Goal: Use online tool/utility: Utilize a website feature to perform a specific function

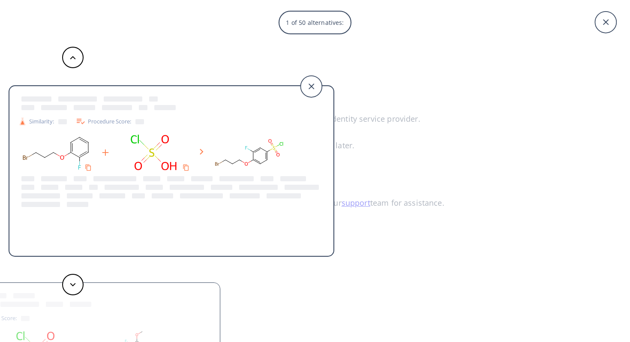
click at [472, 137] on div "1 of 50 alternatives: Similarity: Procedure Score: Similarity: Procedure Score:…" at bounding box center [315, 171] width 630 height 342
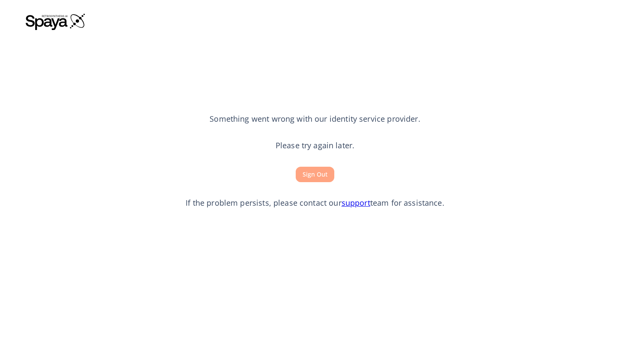
click at [315, 176] on button "Sign Out" at bounding box center [315, 175] width 39 height 16
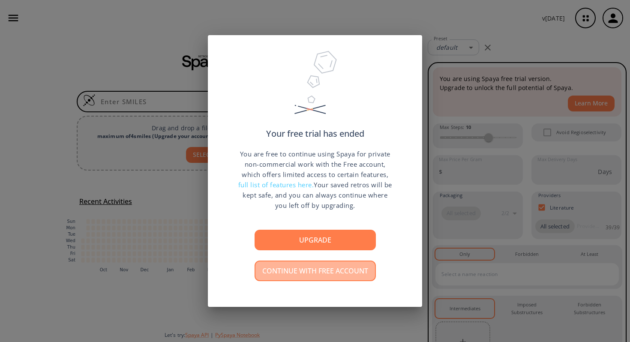
click at [318, 271] on button "Continue with free account" at bounding box center [314, 270] width 121 height 21
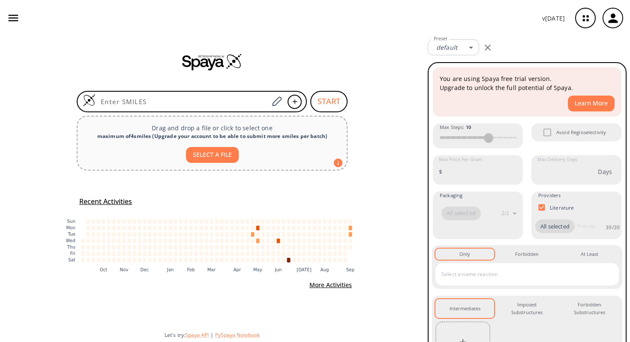
click at [14, 17] on icon "button" at bounding box center [13, 18] width 13 height 13
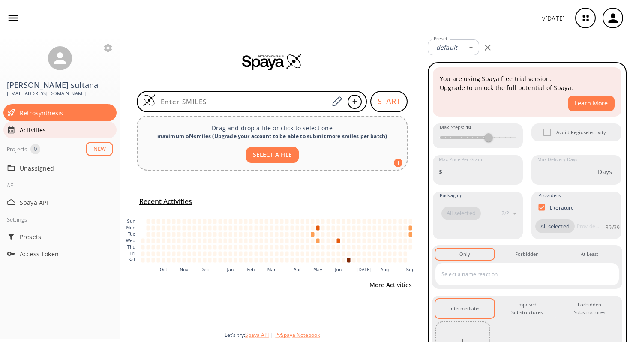
click at [54, 131] on span "Activities" at bounding box center [66, 129] width 93 height 9
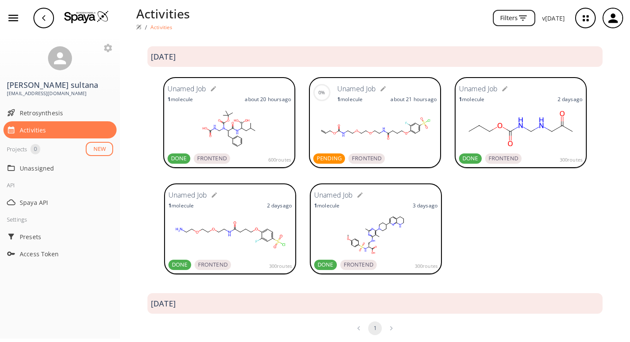
click at [351, 125] on rect at bounding box center [374, 128] width 123 height 43
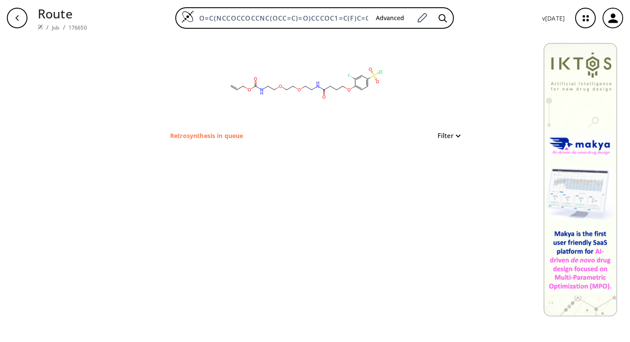
click at [459, 136] on button "Filter" at bounding box center [445, 135] width 27 height 6
click at [459, 136] on div at bounding box center [315, 171] width 630 height 342
click at [454, 90] on div "clear" at bounding box center [315, 83] width 296 height 94
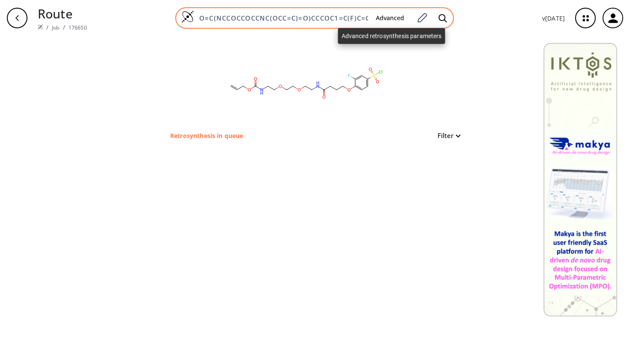
click at [395, 17] on button "Advanced" at bounding box center [390, 18] width 42 height 16
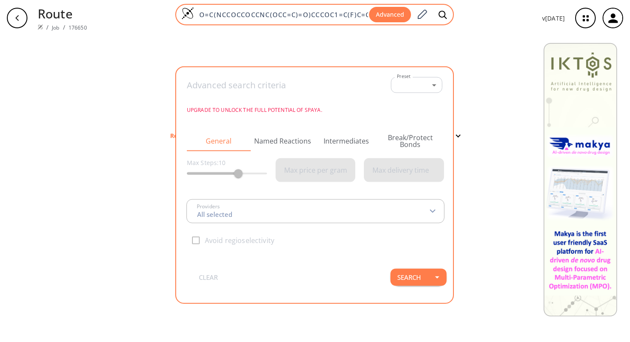
scroll to position [0, 65]
type input "All selected"
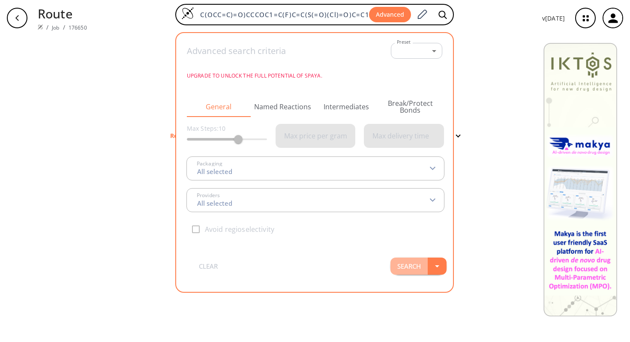
scroll to position [0, 0]
click at [407, 269] on button "Search" at bounding box center [408, 265] width 37 height 17
